Goal: Transaction & Acquisition: Purchase product/service

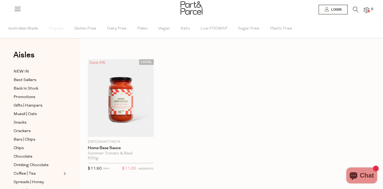
click at [357, 10] on icon at bounding box center [356, 10] width 6 height 6
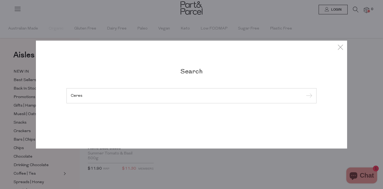
type input "Ceres"
click at [304, 92] on input "submit" at bounding box center [308, 96] width 8 height 8
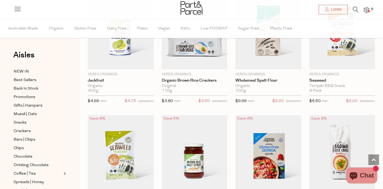
scroll to position [633, 0]
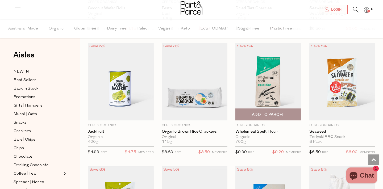
click at [270, 101] on img at bounding box center [268, 82] width 66 height 78
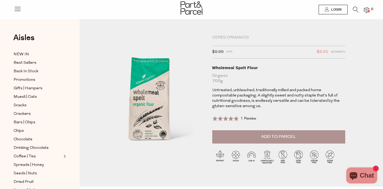
drag, startPoint x: 138, startPoint y: 79, endPoint x: 192, endPoint y: 8, distance: 89.0
